Goal: Transaction & Acquisition: Purchase product/service

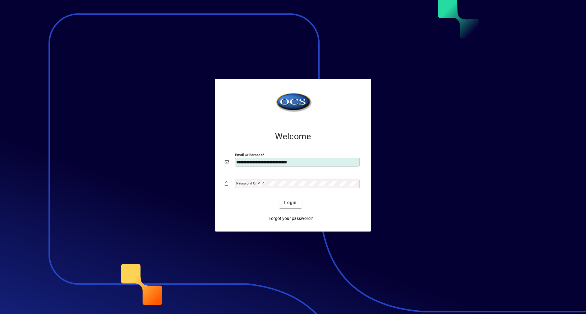
type input "**********"
click at [279, 197] on button "Login" at bounding box center [290, 202] width 22 height 11
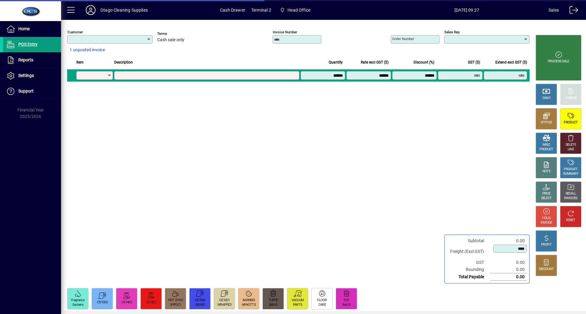
type input "********"
type input "**********"
